Goal: Entertainment & Leisure: Consume media (video, audio)

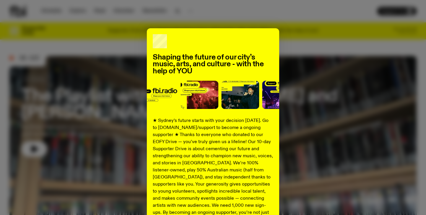
click at [302, 79] on div "Shaping the future of our city’s music, arts, and culture - with the help of YO…" at bounding box center [212, 149] width 407 height 243
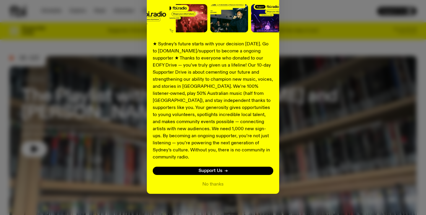
scroll to position [76, 0]
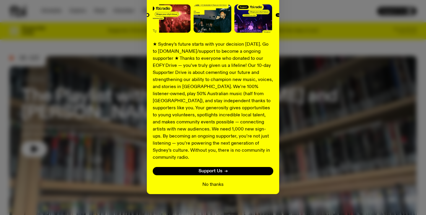
click at [215, 181] on button "No thanks" at bounding box center [212, 184] width 21 height 7
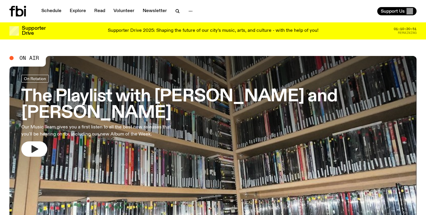
click at [30, 145] on icon "button" at bounding box center [34, 149] width 9 height 9
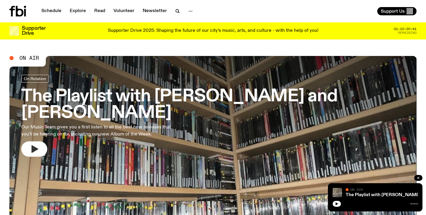
click at [36, 145] on icon "button" at bounding box center [35, 149] width 7 height 8
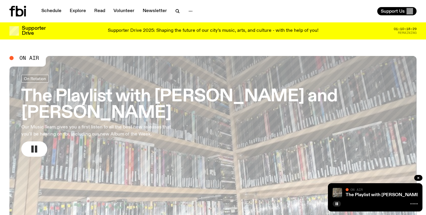
scroll to position [0, 0]
click at [33, 146] on rect "button" at bounding box center [32, 149] width 2 height 7
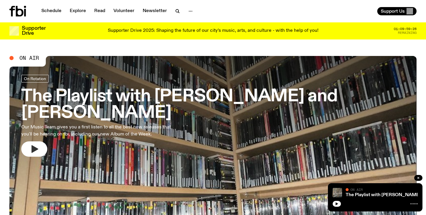
click at [32, 145] on icon "button" at bounding box center [34, 149] width 9 height 9
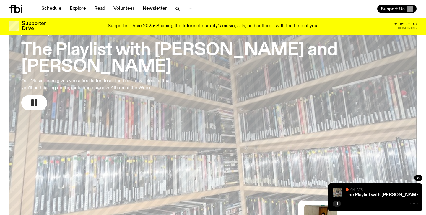
scroll to position [43, 0]
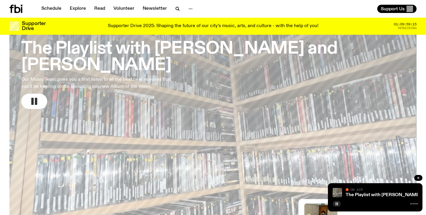
click at [338, 203] on rect "button" at bounding box center [337, 204] width 1 height 3
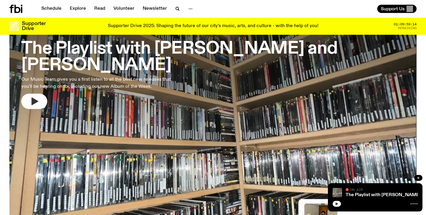
click at [338, 203] on icon "button" at bounding box center [337, 204] width 4 height 4
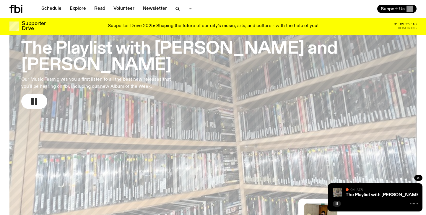
click at [227, 47] on h3 "The Playlist with [PERSON_NAME] and [PERSON_NAME]" at bounding box center [212, 57] width 383 height 33
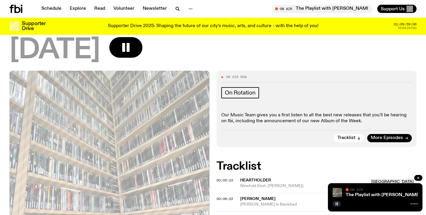
scroll to position [97, 0]
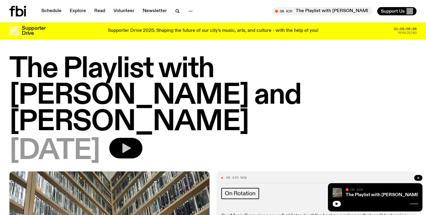
click at [142, 138] on button "button" at bounding box center [125, 148] width 33 height 21
